Goal: Transaction & Acquisition: Purchase product/service

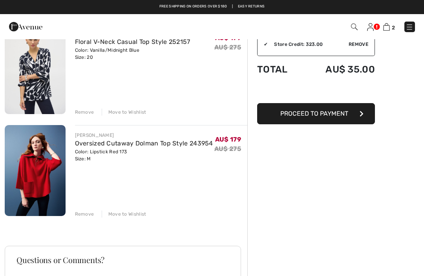
scroll to position [50, 0]
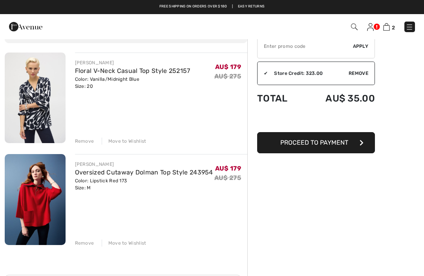
click at [293, 49] on input "TEXT" at bounding box center [304, 47] width 95 height 24
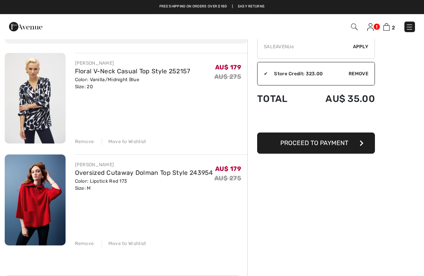
type input "SALEAVENUE"
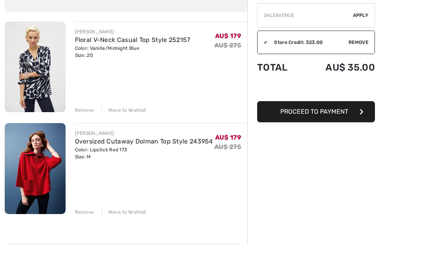
click at [350, 133] on button "Proceed to Payment" at bounding box center [316, 143] width 118 height 21
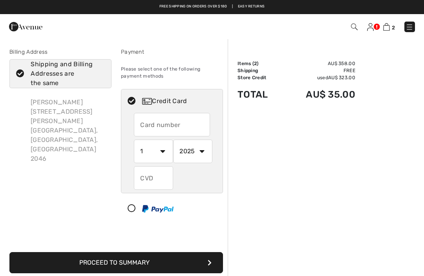
click at [30, 33] on img at bounding box center [25, 27] width 33 height 16
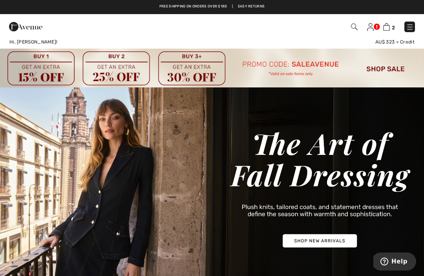
click at [393, 22] on link "2" at bounding box center [389, 26] width 12 height 9
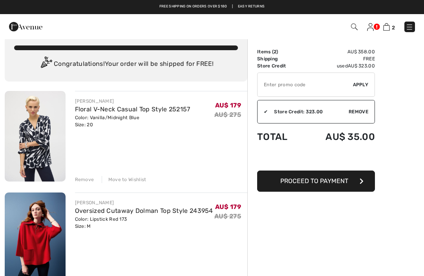
click at [176, 108] on link "Floral V-Neck Casual Top Style 252157" at bounding box center [132, 109] width 115 height 7
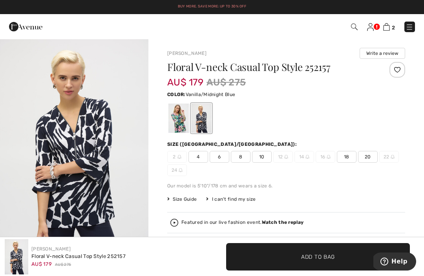
click at [387, 26] on img at bounding box center [386, 26] width 7 height 7
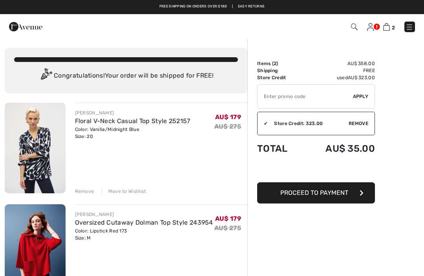
click at [324, 100] on input "TEXT" at bounding box center [304, 97] width 95 height 24
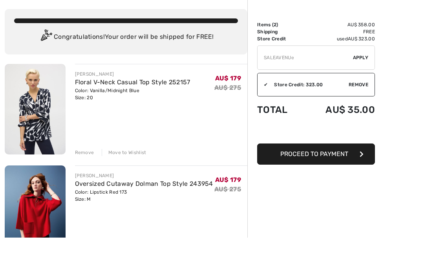
type input "SALEAVENUE"
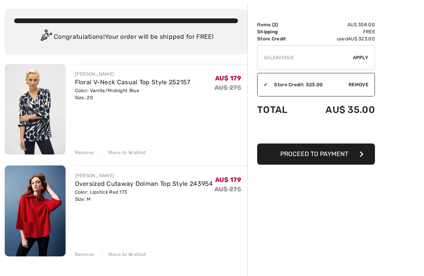
click at [359, 64] on div "✔ Apply Remove" at bounding box center [316, 58] width 118 height 24
click at [360, 57] on span "Apply" at bounding box center [361, 57] width 16 height 7
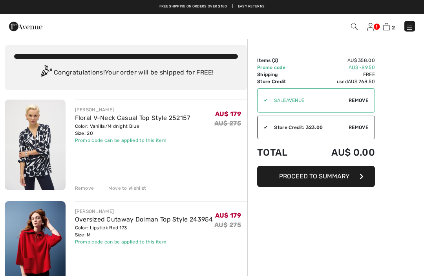
scroll to position [2, 0]
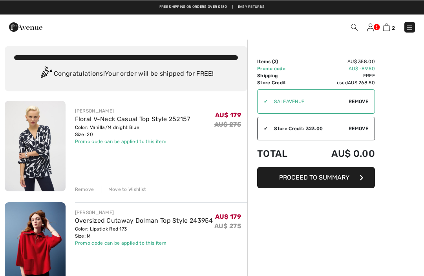
click at [29, 27] on img at bounding box center [25, 27] width 33 height 16
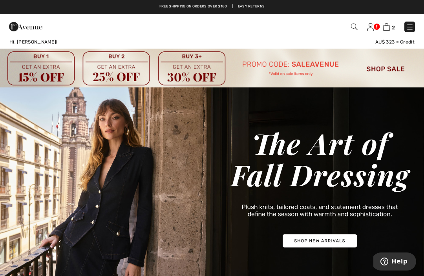
click at [390, 69] on img at bounding box center [212, 68] width 424 height 39
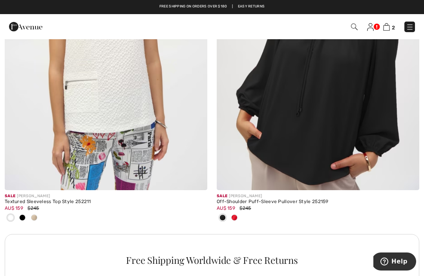
scroll to position [1967, 0]
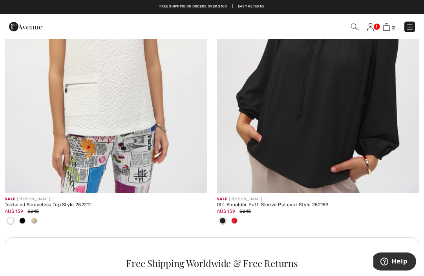
click at [386, 124] on img at bounding box center [318, 42] width 202 height 304
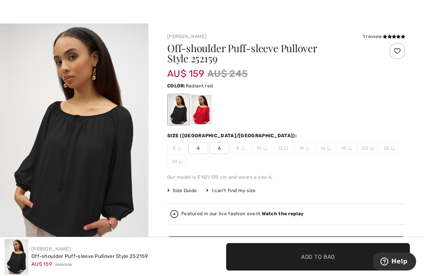
click at [204, 112] on div at bounding box center [201, 109] width 20 height 29
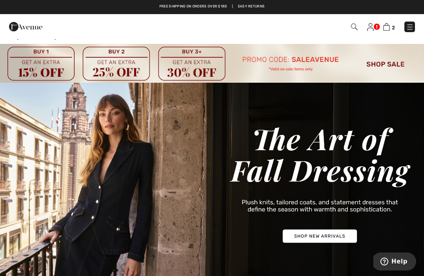
scroll to position [4, 0]
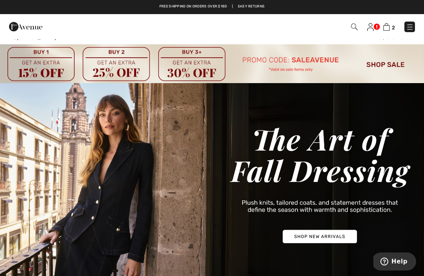
click at [390, 61] on img at bounding box center [212, 63] width 424 height 39
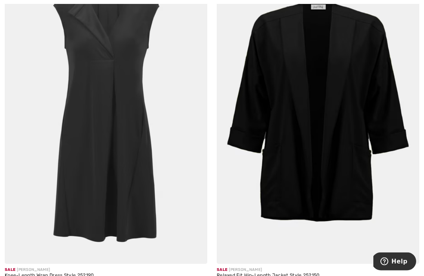
scroll to position [4023, 0]
click at [383, 157] on img at bounding box center [318, 112] width 202 height 304
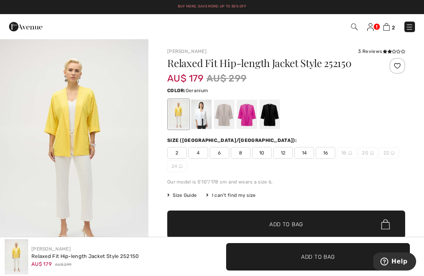
click at [249, 117] on div at bounding box center [247, 114] width 20 height 29
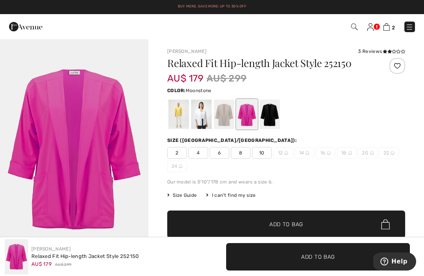
click at [228, 120] on div at bounding box center [224, 114] width 20 height 29
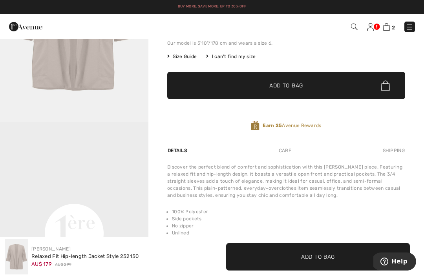
scroll to position [138, 0]
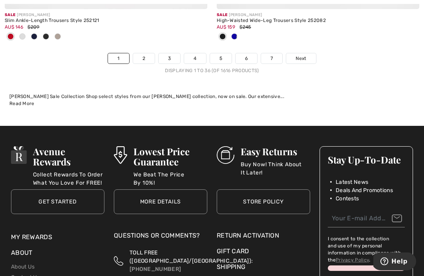
scroll to position [6443, 0]
click at [299, 55] on span "Next" at bounding box center [300, 58] width 11 height 7
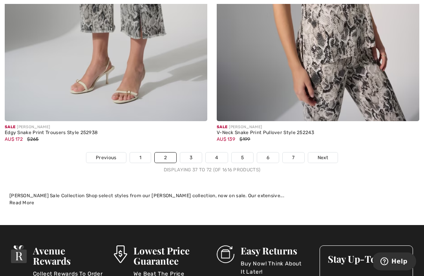
scroll to position [6344, 0]
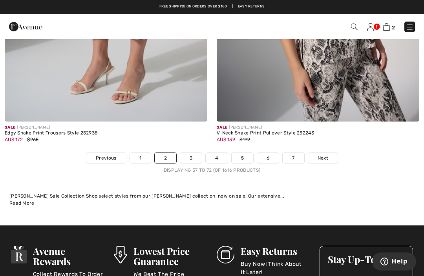
click at [323, 155] on span "Next" at bounding box center [322, 158] width 11 height 7
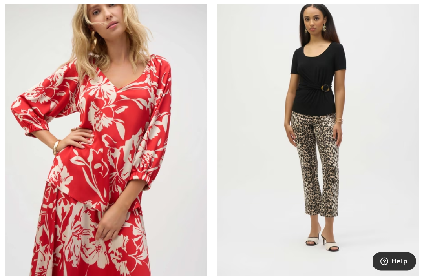
scroll to position [4804, 0]
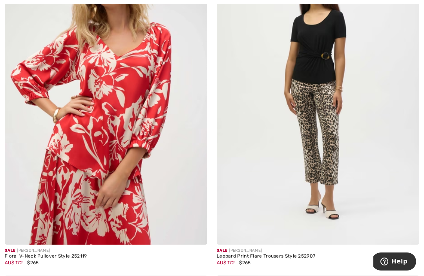
click at [180, 156] on img at bounding box center [106, 93] width 202 height 304
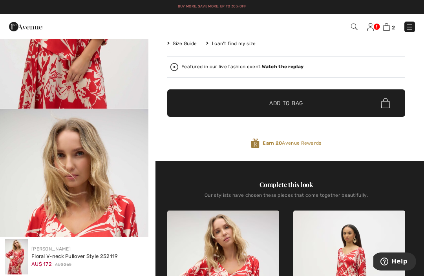
scroll to position [150, 0]
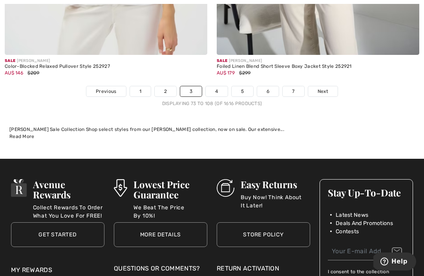
scroll to position [6394, 0]
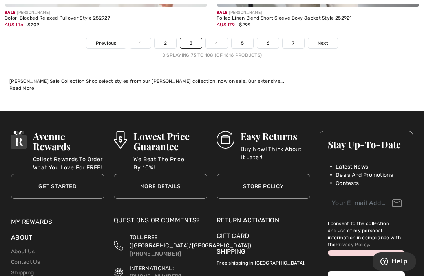
click at [323, 40] on span "Next" at bounding box center [322, 43] width 11 height 7
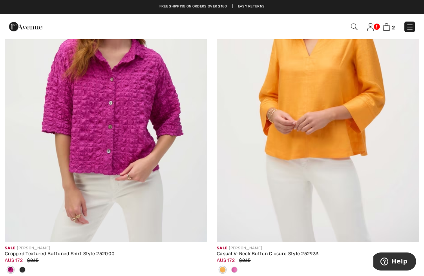
scroll to position [3657, 0]
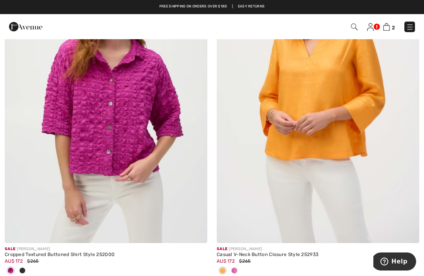
click at [365, 134] on img at bounding box center [318, 92] width 202 height 304
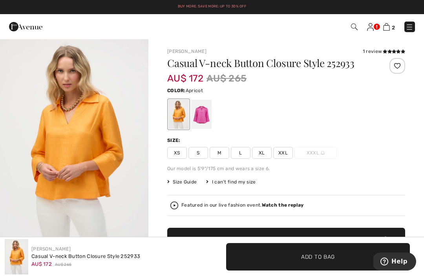
click at [239, 156] on span "L" at bounding box center [241, 153] width 20 height 12
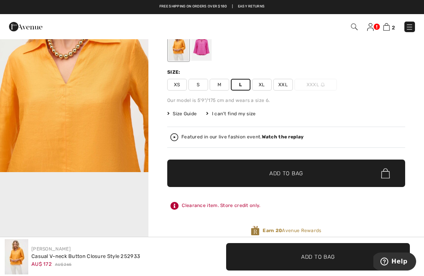
scroll to position [66, 0]
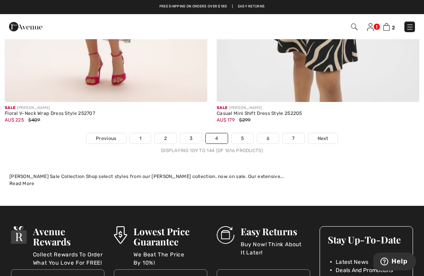
scroll to position [6259, 0]
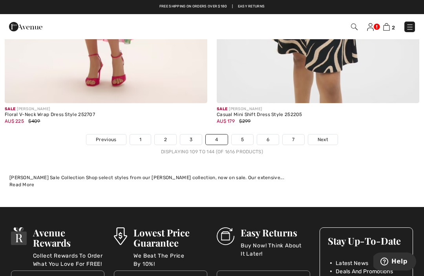
click at [322, 138] on link "Next" at bounding box center [322, 140] width 29 height 10
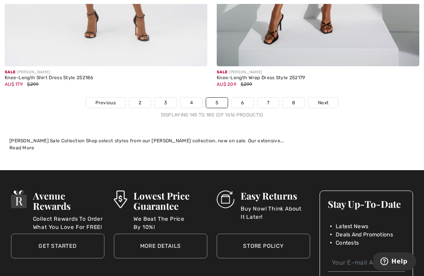
scroll to position [6257, 0]
click at [327, 99] on span "Next" at bounding box center [323, 102] width 11 height 7
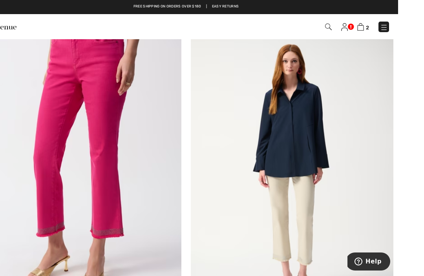
scroll to position [2885, 0]
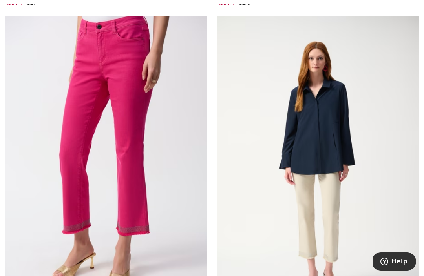
click at [355, 148] on img at bounding box center [318, 168] width 202 height 304
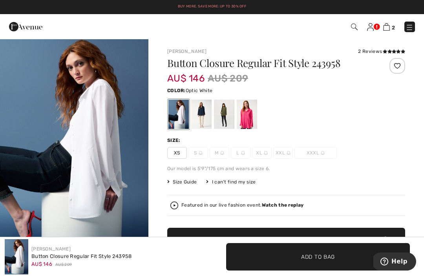
click at [368, 131] on div "Button Closure Regular Fit Style 243958 AU$ 146 AU$ 209 Color: Optic White Size…" at bounding box center [286, 179] width 238 height 242
click at [205, 117] on div at bounding box center [201, 114] width 20 height 29
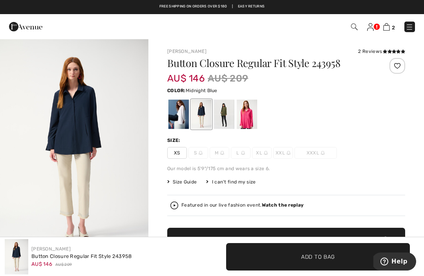
click at [250, 120] on div at bounding box center [247, 114] width 20 height 29
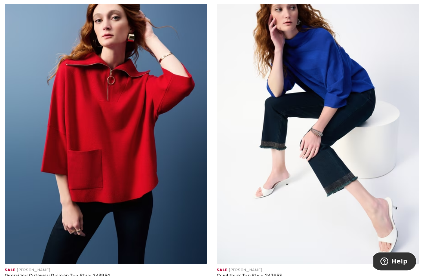
scroll to position [3301, 0]
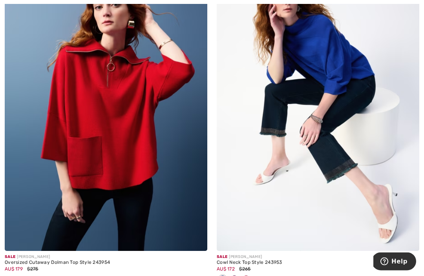
click at [354, 138] on img at bounding box center [318, 100] width 202 height 304
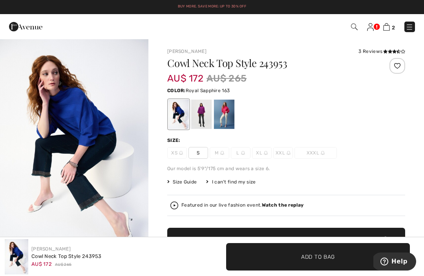
click at [205, 117] on div at bounding box center [201, 114] width 20 height 29
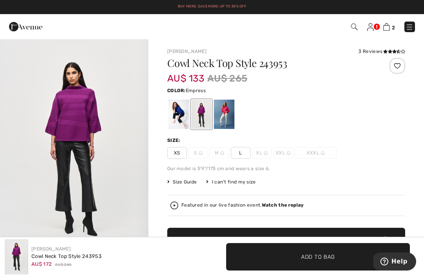
click at [228, 122] on div at bounding box center [224, 114] width 20 height 29
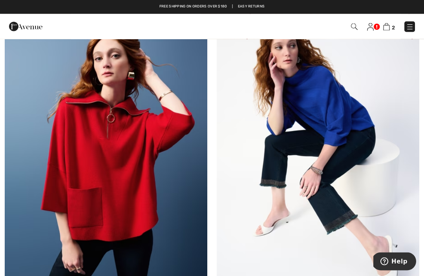
scroll to position [3250, 0]
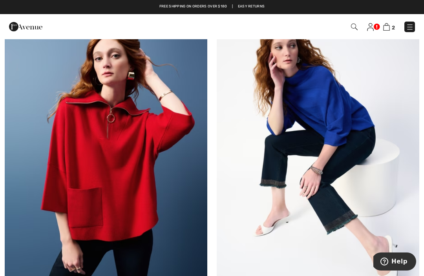
click at [150, 151] on img at bounding box center [106, 151] width 202 height 304
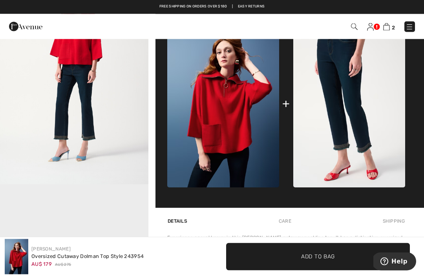
scroll to position [298, 0]
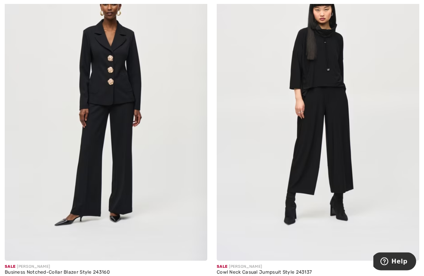
scroll to position [4768, 0]
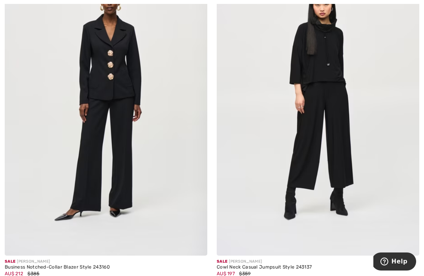
click at [353, 164] on img at bounding box center [318, 104] width 202 height 304
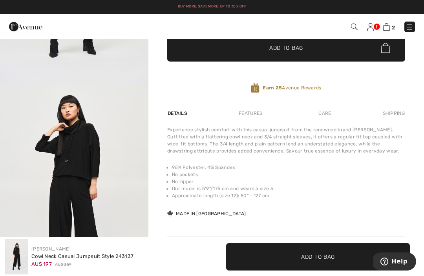
scroll to position [175, 0]
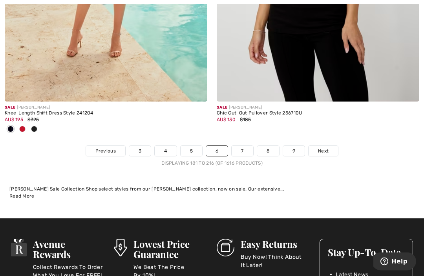
scroll to position [6340, 0]
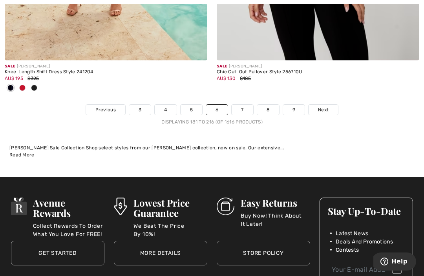
click at [323, 106] on span "Next" at bounding box center [323, 109] width 11 height 7
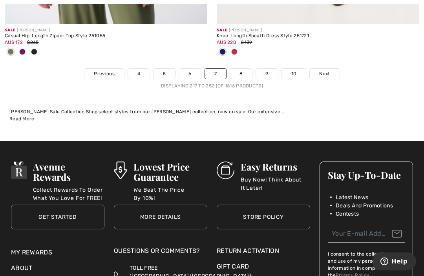
scroll to position [6428, 0]
click at [317, 71] on link "Next" at bounding box center [324, 74] width 29 height 10
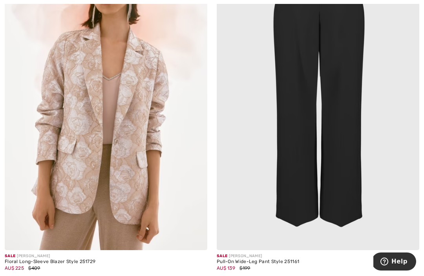
scroll to position [3437, 0]
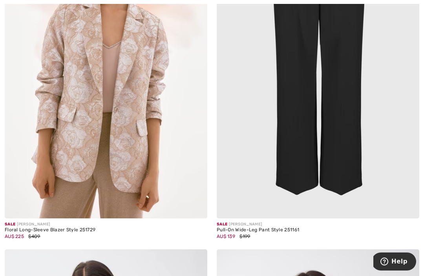
click at [374, 145] on img at bounding box center [318, 67] width 202 height 304
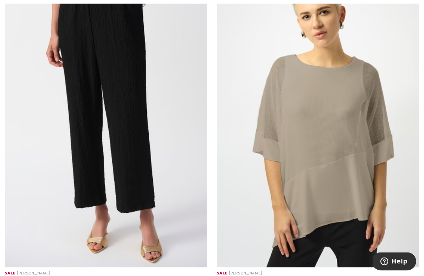
scroll to position [4117, 0]
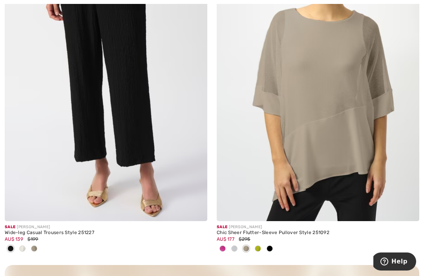
click at [153, 163] on img at bounding box center [106, 70] width 202 height 304
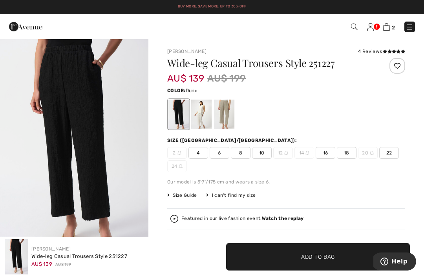
click at [230, 116] on div at bounding box center [224, 114] width 20 height 29
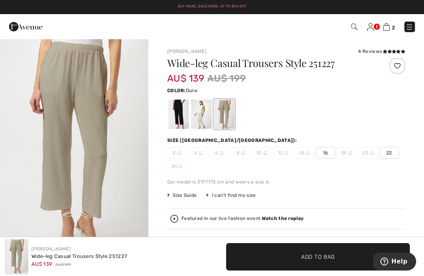
click at [365, 118] on div at bounding box center [286, 114] width 238 height 33
click at [184, 113] on div at bounding box center [178, 114] width 20 height 29
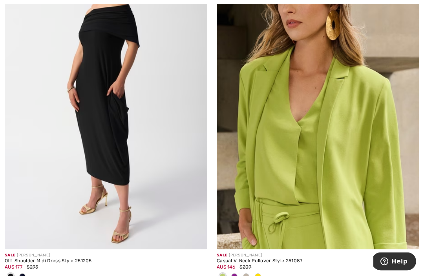
scroll to position [5244, 0]
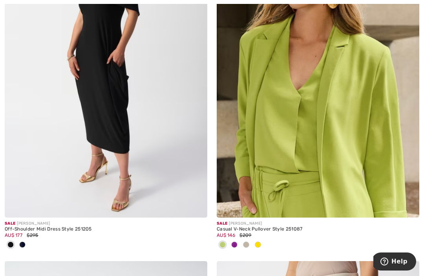
click at [368, 166] on img at bounding box center [318, 66] width 202 height 304
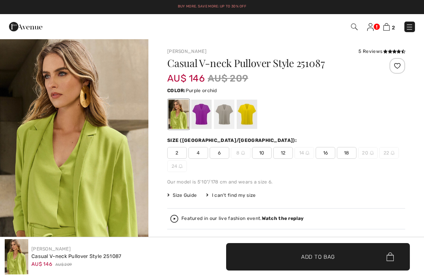
click at [207, 119] on div at bounding box center [201, 114] width 20 height 29
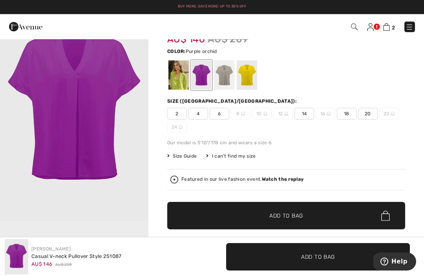
scroll to position [38, 0]
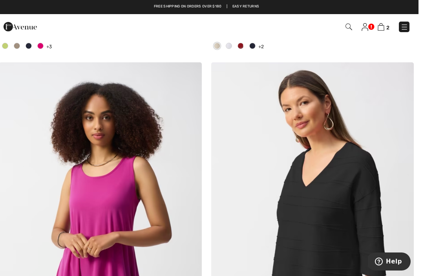
scroll to position [5823, 0]
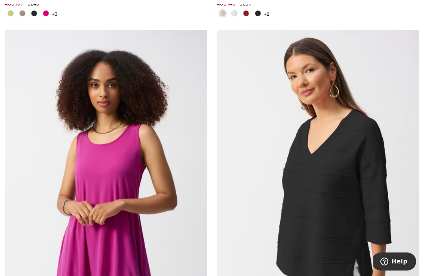
click at [371, 180] on img at bounding box center [318, 182] width 202 height 304
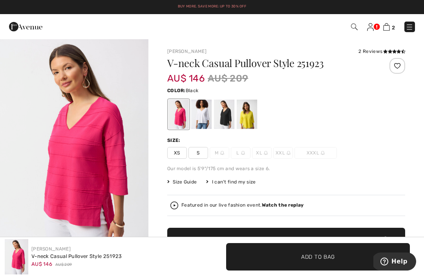
click at [226, 125] on div at bounding box center [224, 114] width 20 height 29
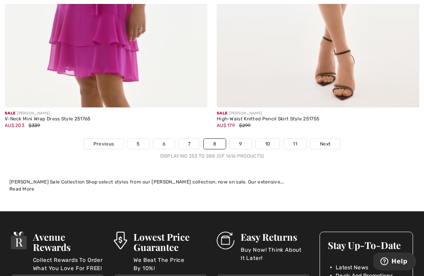
scroll to position [6434, 0]
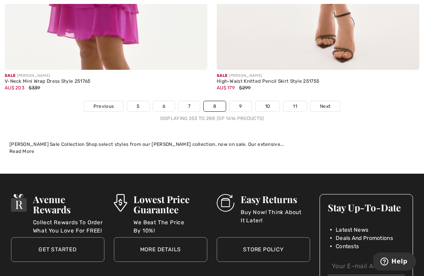
click at [328, 101] on link "Next" at bounding box center [324, 106] width 29 height 10
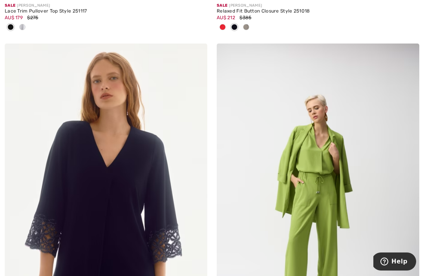
scroll to position [2681, 0]
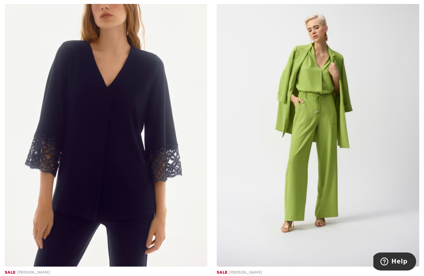
click at [353, 170] on img at bounding box center [318, 115] width 202 height 304
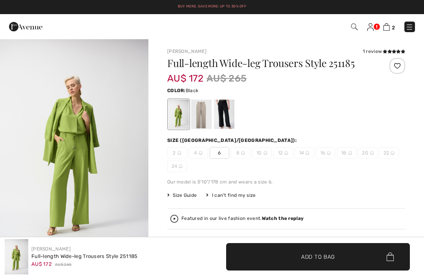
click at [231, 117] on div at bounding box center [224, 114] width 20 height 29
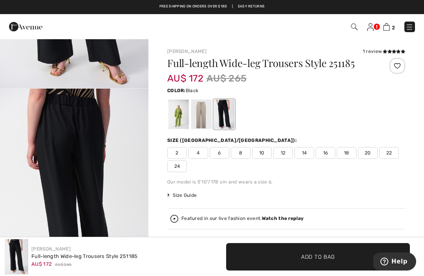
click at [380, 118] on div at bounding box center [286, 114] width 238 height 33
click at [306, 156] on span "14" at bounding box center [304, 153] width 20 height 12
click at [205, 118] on div at bounding box center [201, 114] width 20 height 29
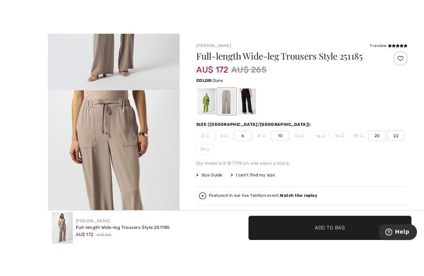
scroll to position [9, 0]
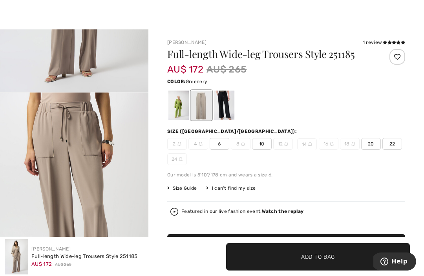
click at [183, 108] on div at bounding box center [178, 105] width 20 height 29
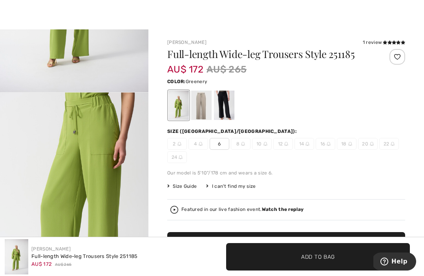
scroll to position [0, 0]
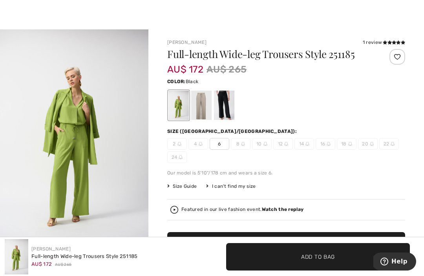
click at [225, 108] on div at bounding box center [224, 105] width 20 height 29
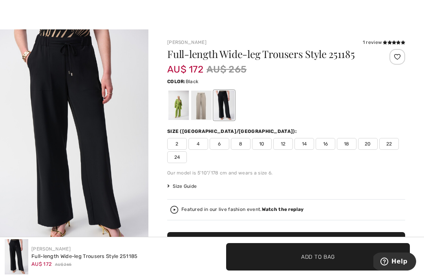
click at [304, 153] on div "2 4 6 8 10 12 14 16 18 20 22 24" at bounding box center [286, 150] width 238 height 25
click at [306, 146] on span "14" at bounding box center [304, 144] width 20 height 12
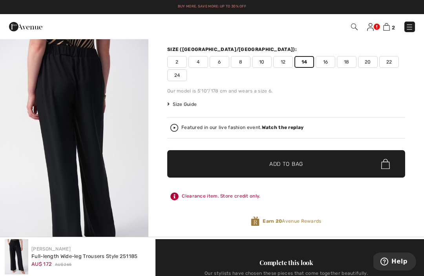
scroll to position [86, 0]
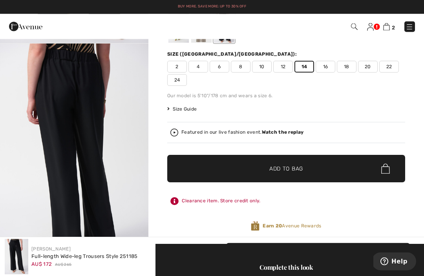
click at [311, 174] on span "✔ Added to Bag Add to Bag" at bounding box center [286, 168] width 238 height 27
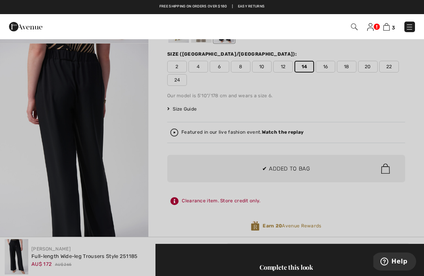
click at [349, 210] on div at bounding box center [212, 138] width 424 height 276
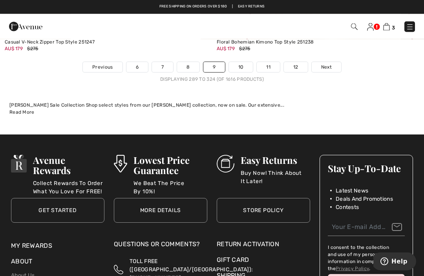
scroll to position [6405, 0]
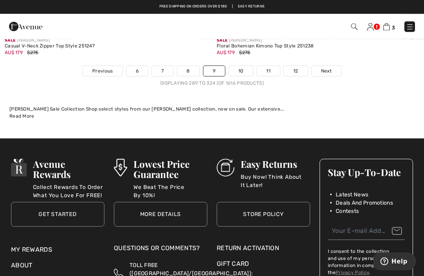
click at [324, 80] on div "Displaying 289 to 324 (of 1616 products)" at bounding box center [212, 83] width 424 height 7
click at [332, 66] on link "Next" at bounding box center [326, 71] width 29 height 10
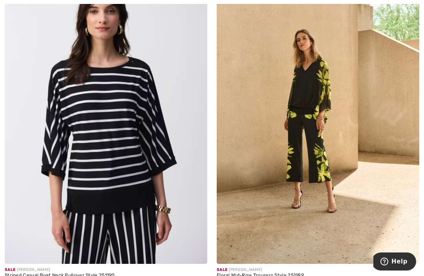
scroll to position [2354, 0]
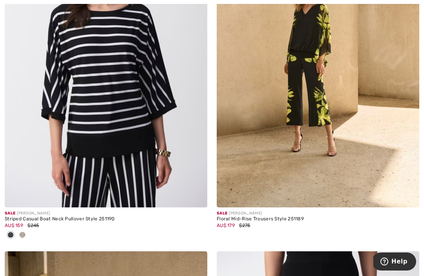
click at [186, 155] on img at bounding box center [106, 56] width 202 height 304
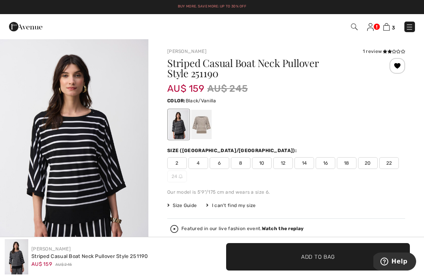
click at [208, 125] on div at bounding box center [201, 124] width 20 height 29
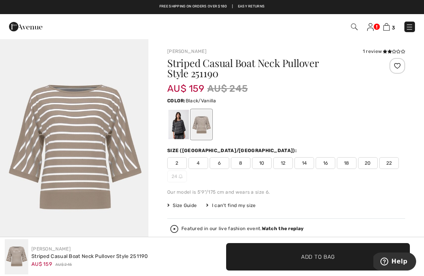
click at [183, 132] on div at bounding box center [178, 124] width 20 height 29
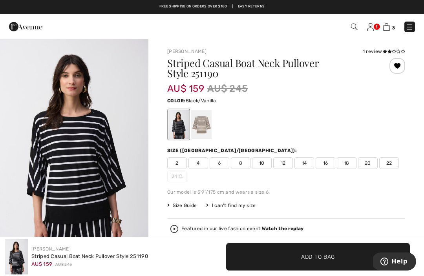
click at [328, 164] on span "16" at bounding box center [325, 163] width 20 height 12
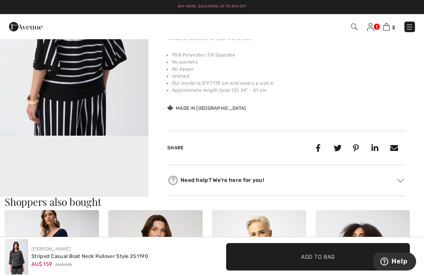
scroll to position [345, 0]
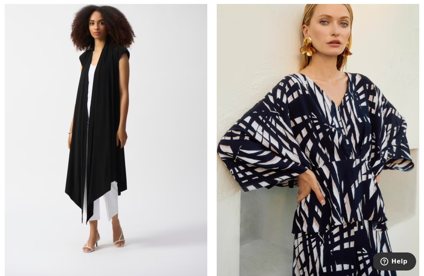
scroll to position [6073, 0]
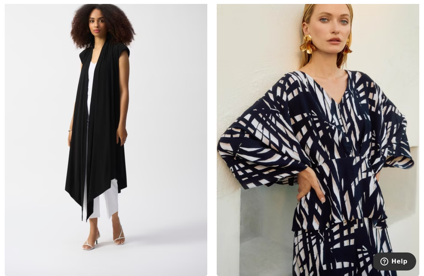
click at [407, 140] on img at bounding box center [318, 125] width 202 height 304
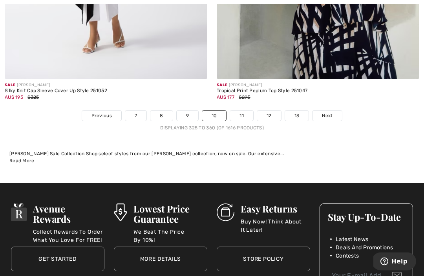
scroll to position [6270, 0]
click at [331, 112] on span "Next" at bounding box center [327, 115] width 11 height 7
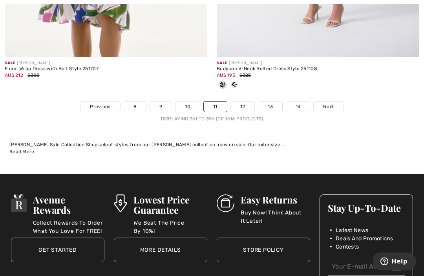
scroll to position [6369, 0]
click at [333, 104] on span "Next" at bounding box center [328, 106] width 11 height 7
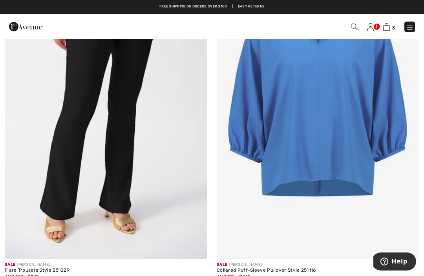
scroll to position [6242, 0]
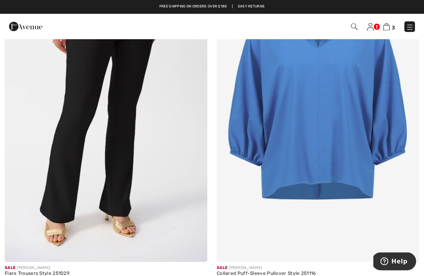
click at [374, 163] on img at bounding box center [318, 111] width 202 height 304
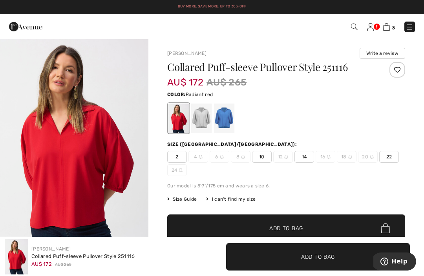
click at [225, 129] on div at bounding box center [224, 118] width 20 height 29
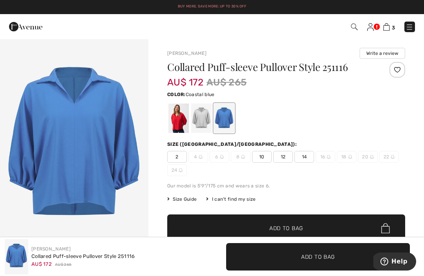
click at [207, 118] on div at bounding box center [201, 118] width 20 height 29
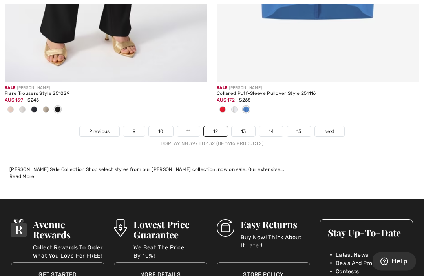
scroll to position [6422, 0]
click at [332, 128] on span "Next" at bounding box center [329, 131] width 11 height 7
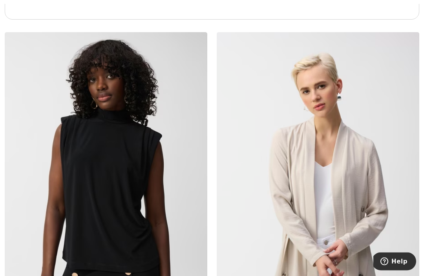
scroll to position [2278, 0]
click at [418, 117] on img at bounding box center [318, 184] width 202 height 304
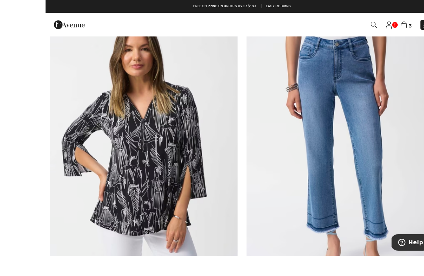
scroll to position [2637, 0]
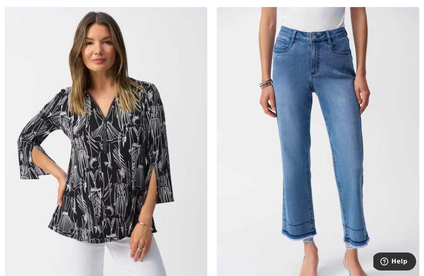
click at [165, 188] on img at bounding box center [106, 159] width 202 height 304
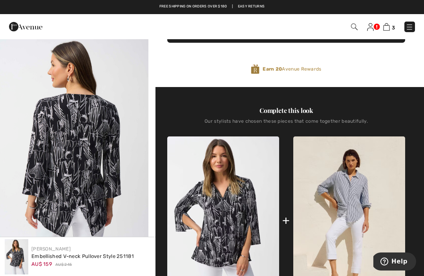
scroll to position [229, 0]
